Goal: Task Accomplishment & Management: Use online tool/utility

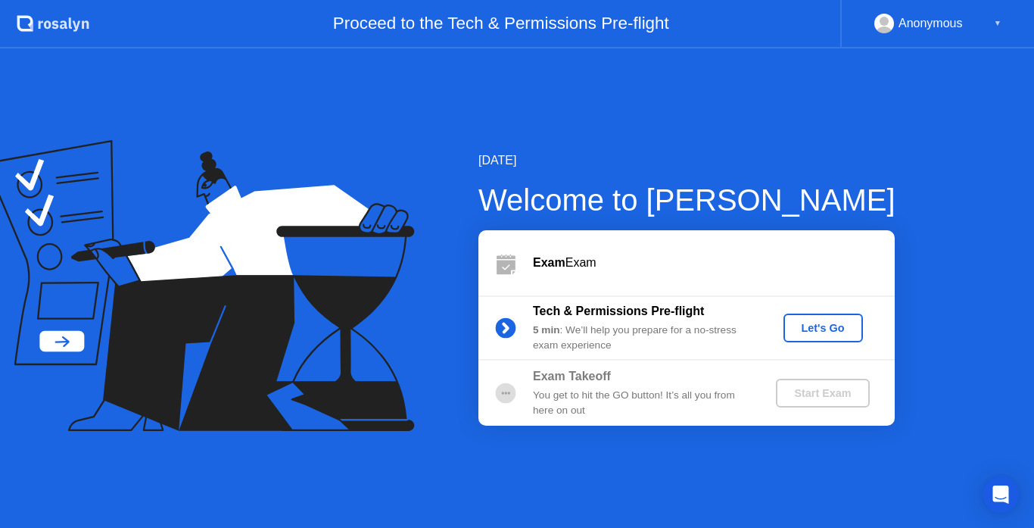
click at [824, 329] on div "Let's Go" at bounding box center [822, 328] width 67 height 12
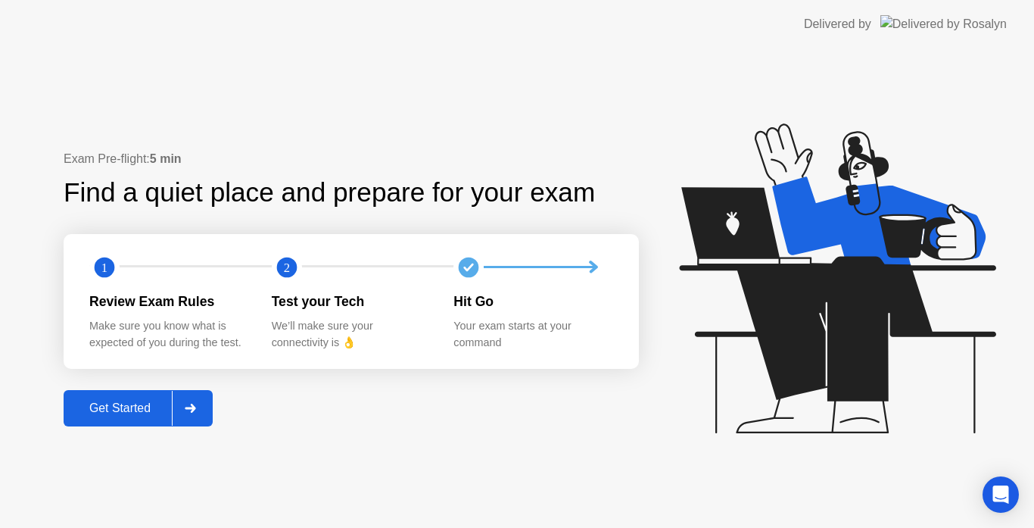
click at [105, 409] on div "Get Started" at bounding box center [120, 408] width 104 height 14
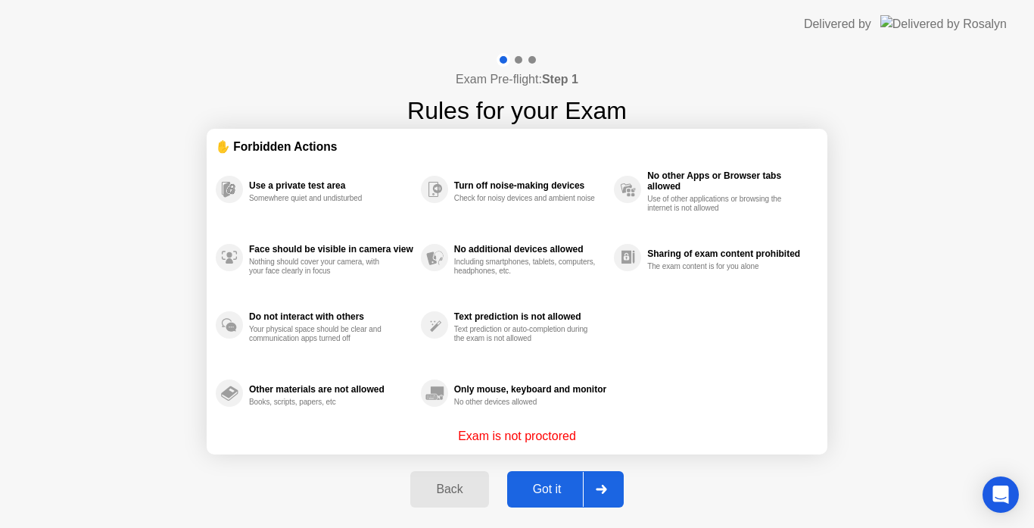
click at [547, 484] on div "Got it" at bounding box center [547, 489] width 71 height 14
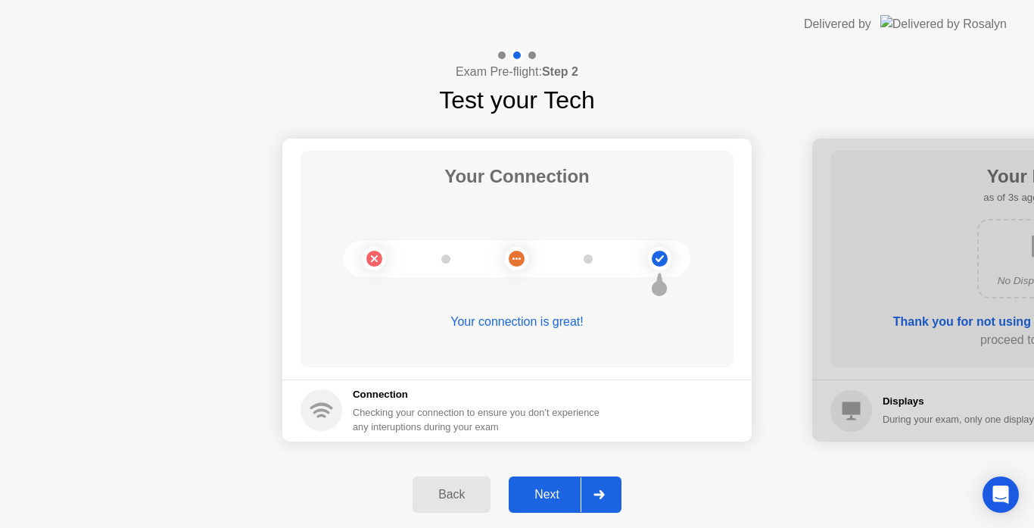
click at [524, 494] on div "Next" at bounding box center [546, 494] width 67 height 14
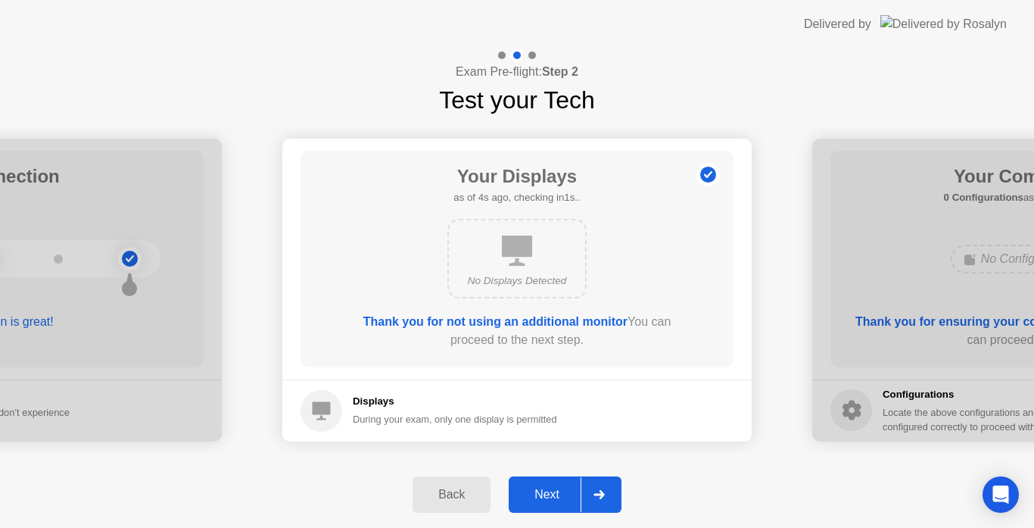
click at [537, 496] on div "Next" at bounding box center [546, 494] width 67 height 14
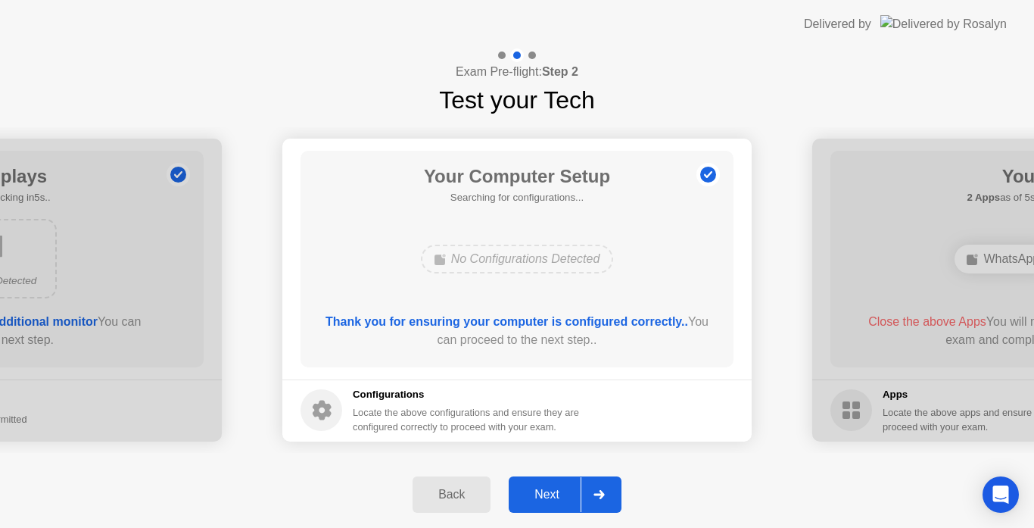
click at [543, 492] on div "Next" at bounding box center [546, 494] width 67 height 14
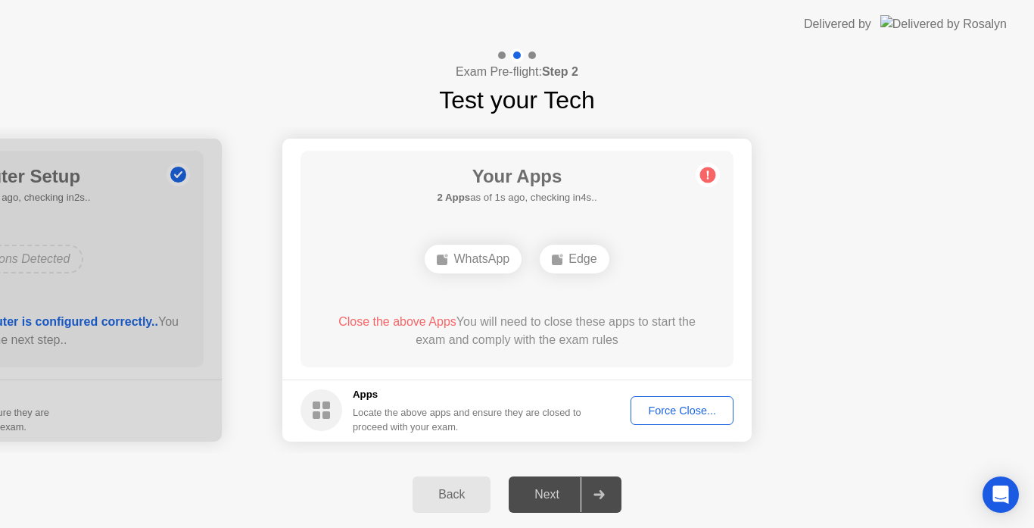
click at [665, 413] on div "Force Close..." at bounding box center [682, 410] width 92 height 12
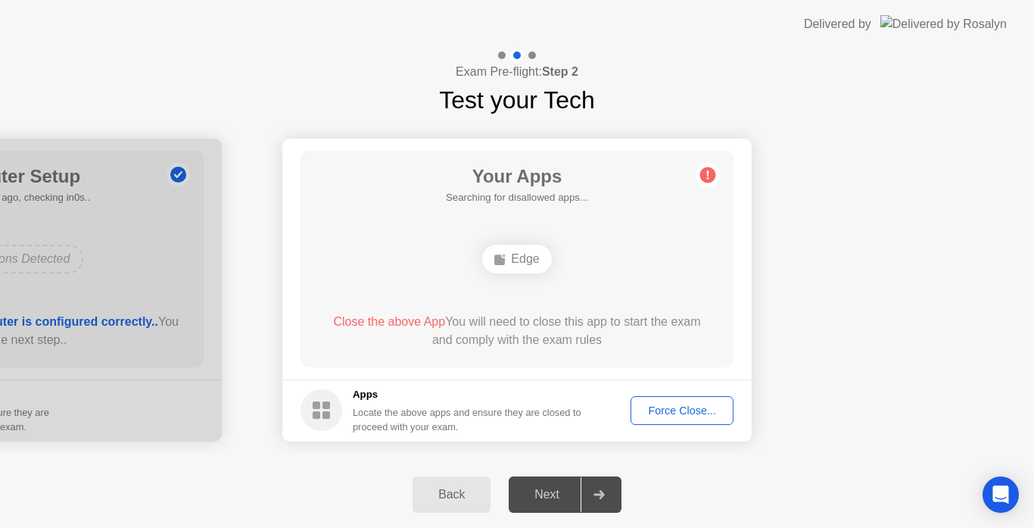
click at [681, 413] on div "Force Close..." at bounding box center [682, 410] width 92 height 12
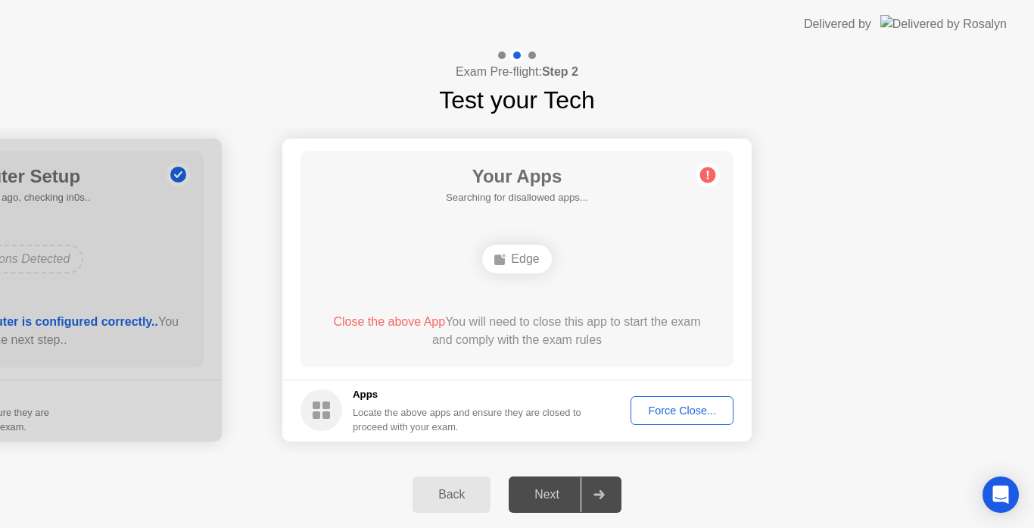
click at [662, 409] on div "Force Close..." at bounding box center [682, 410] width 92 height 12
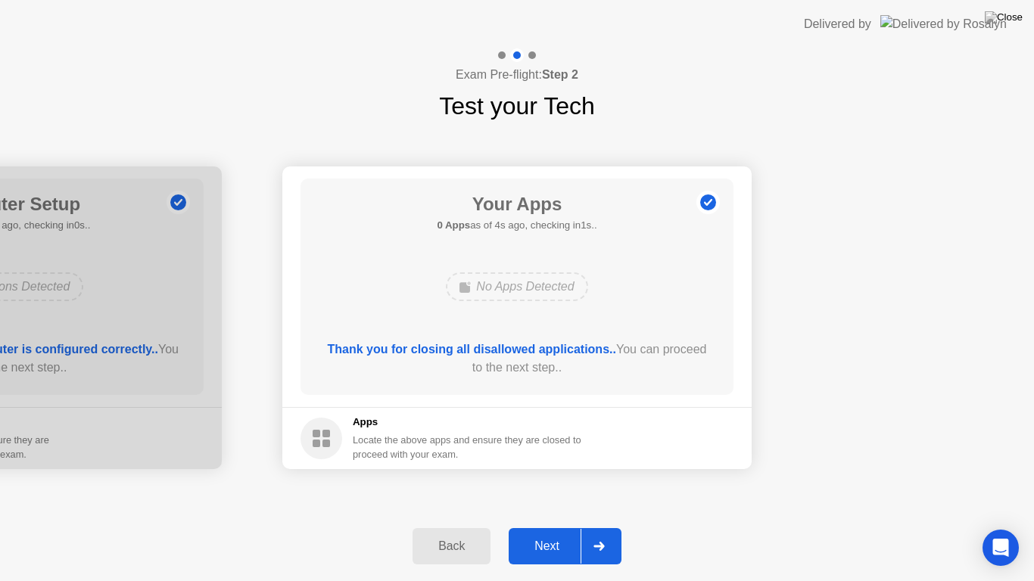
click at [554, 527] on div "Next" at bounding box center [546, 547] width 67 height 14
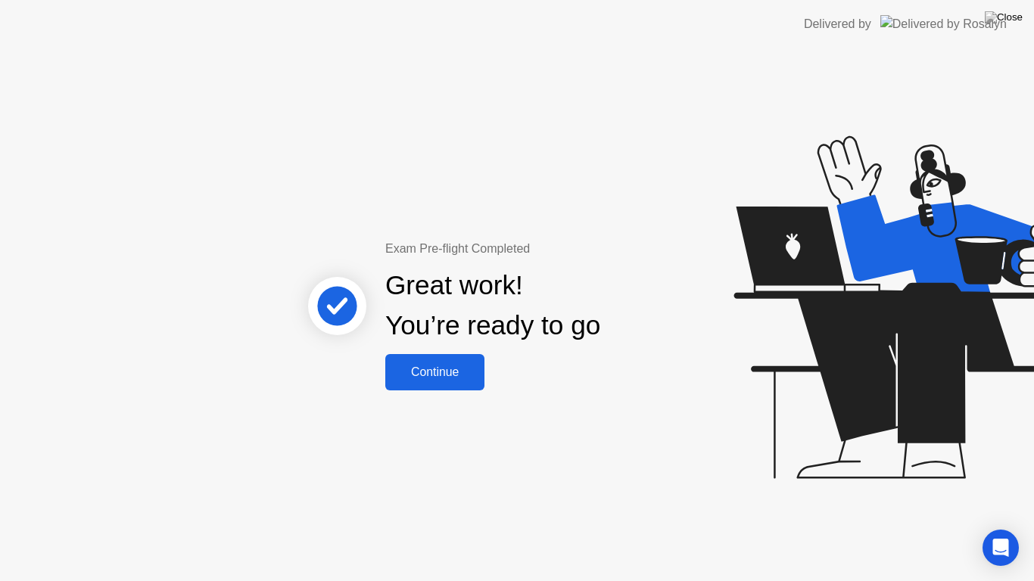
click at [443, 378] on div "Continue" at bounding box center [435, 373] width 90 height 14
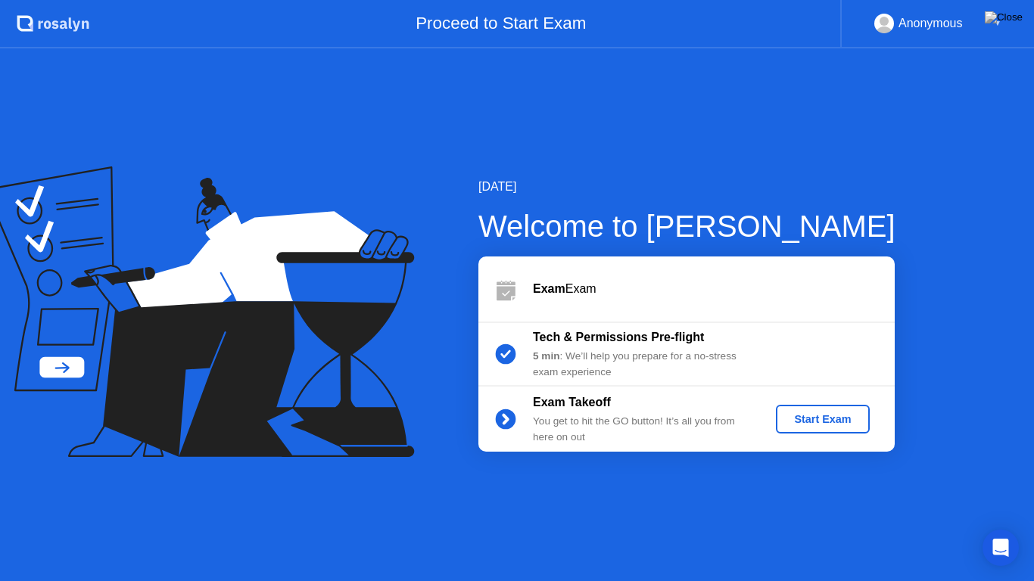
click at [808, 416] on div "Start Exam" at bounding box center [822, 419] width 81 height 12
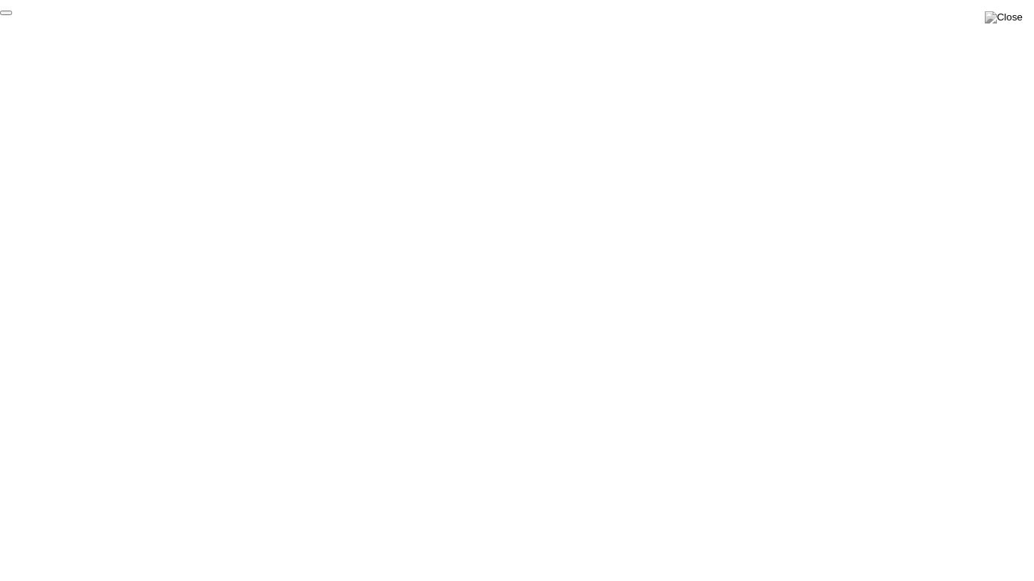
click div "End Proctoring Session"
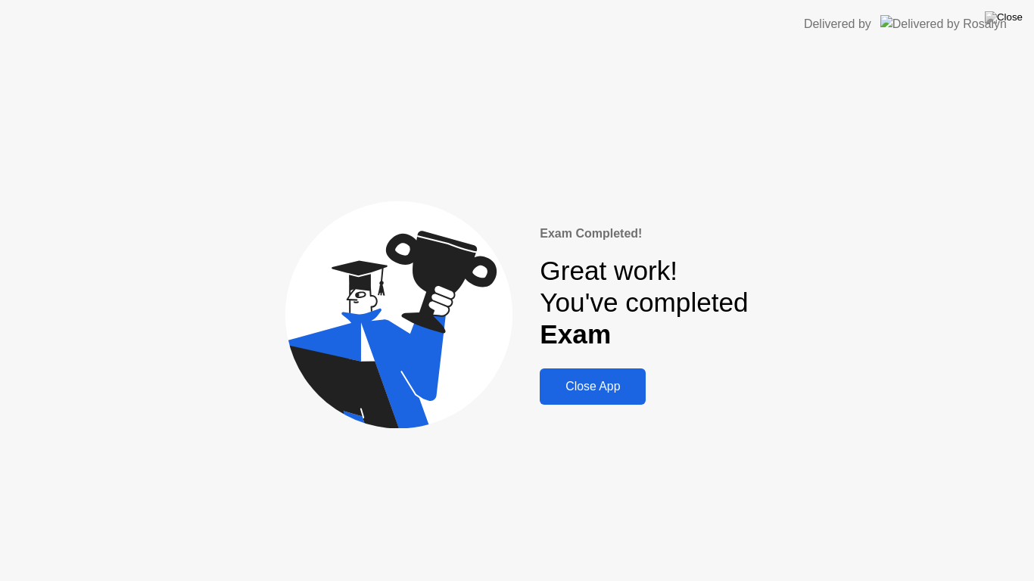
click at [590, 381] on div "Close App" at bounding box center [592, 387] width 97 height 14
